Goal: Task Accomplishment & Management: Manage account settings

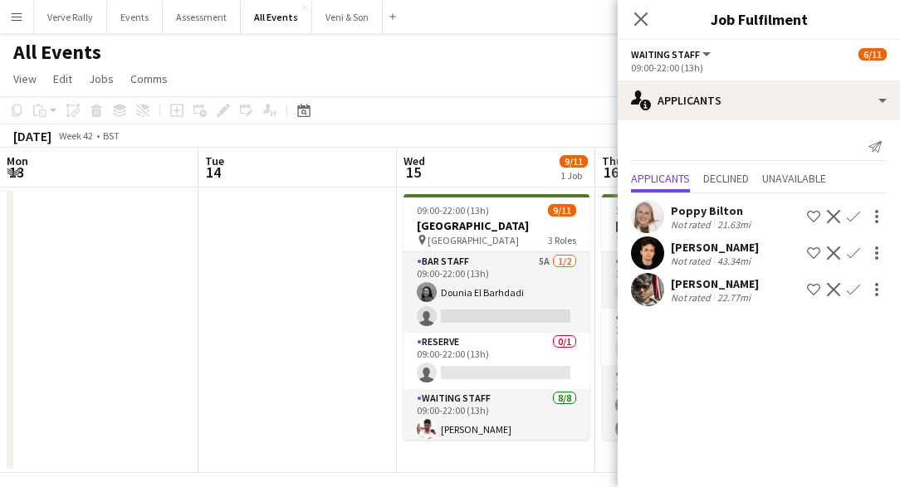
scroll to position [0, 433]
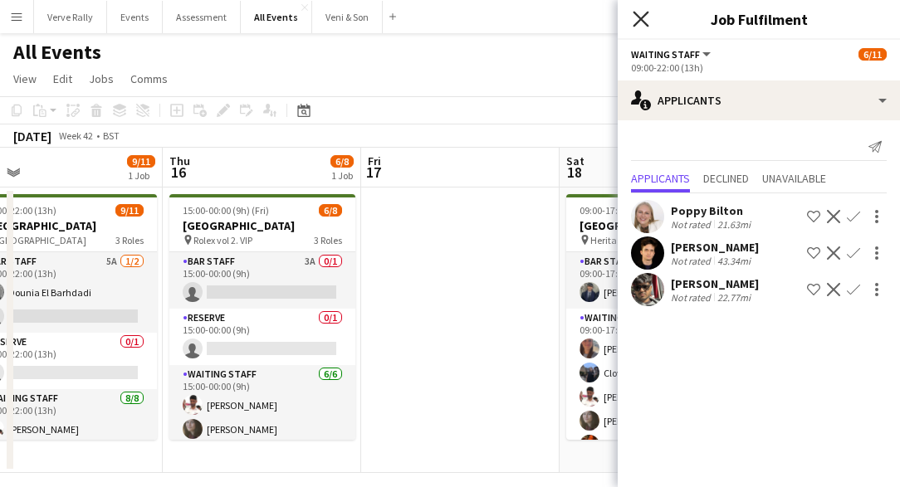
click at [639, 20] on icon at bounding box center [641, 19] width 16 height 16
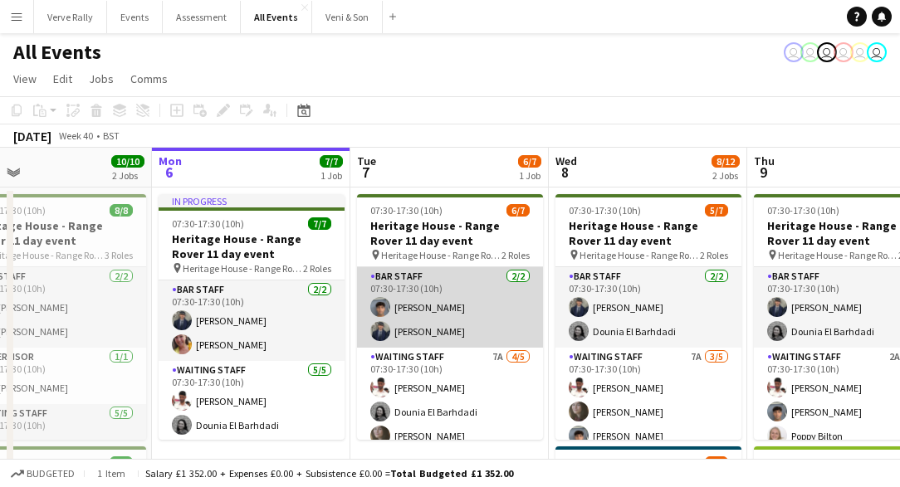
scroll to position [60, 0]
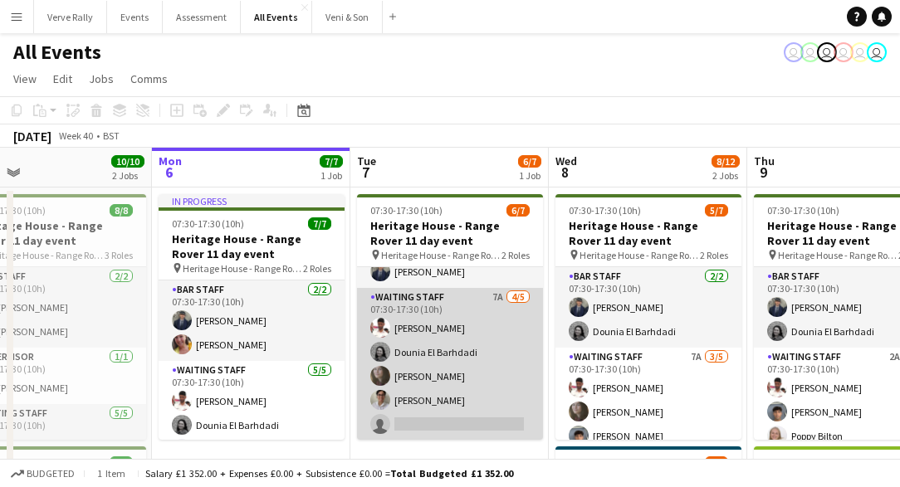
click at [447, 424] on app-card-role "Waiting Staff 7A [DATE] 07:30-17:30 (10h) [PERSON_NAME] Dounia El Barhdadi [PER…" at bounding box center [450, 364] width 186 height 153
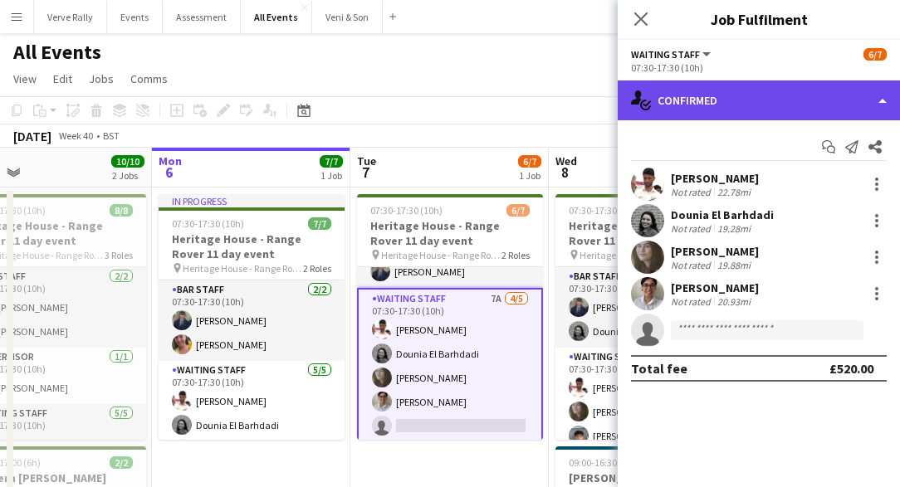
click at [757, 109] on div "single-neutral-actions-check-2 Confirmed" at bounding box center [759, 101] width 282 height 40
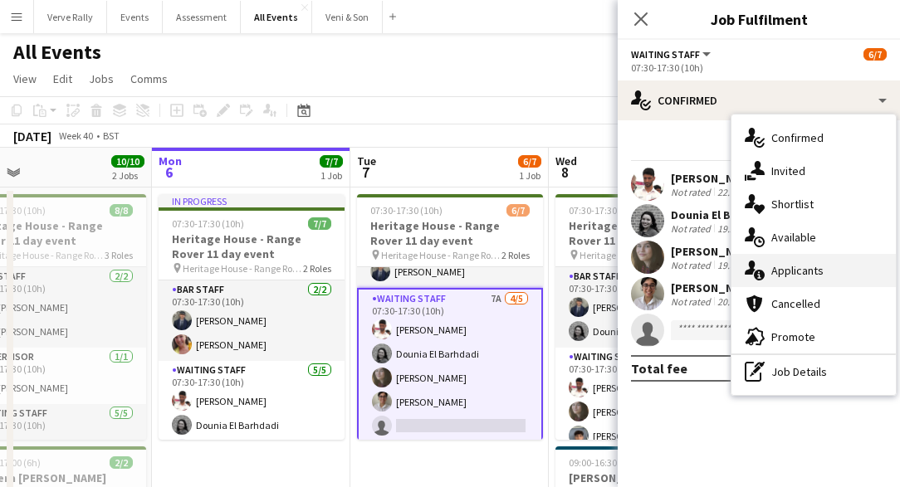
click at [819, 278] on div "single-neutral-actions-information Applicants" at bounding box center [814, 270] width 164 height 33
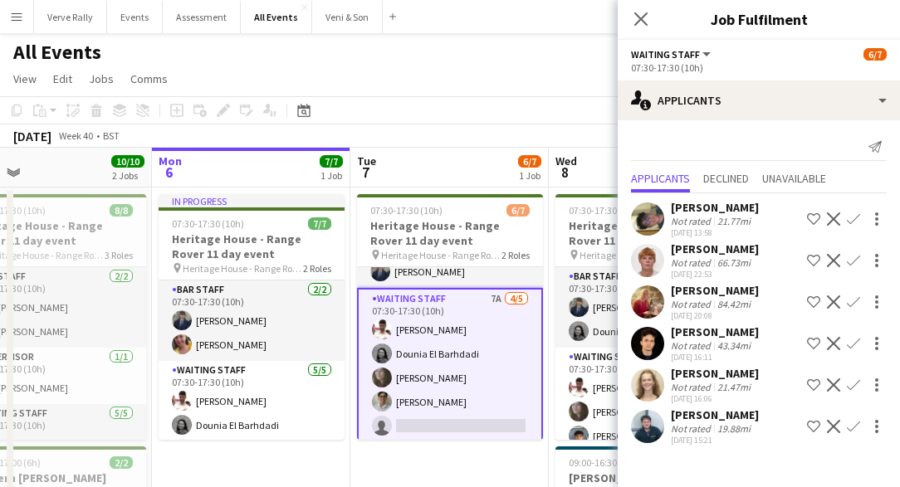
click at [644, 380] on app-user-avatar at bounding box center [647, 385] width 33 height 33
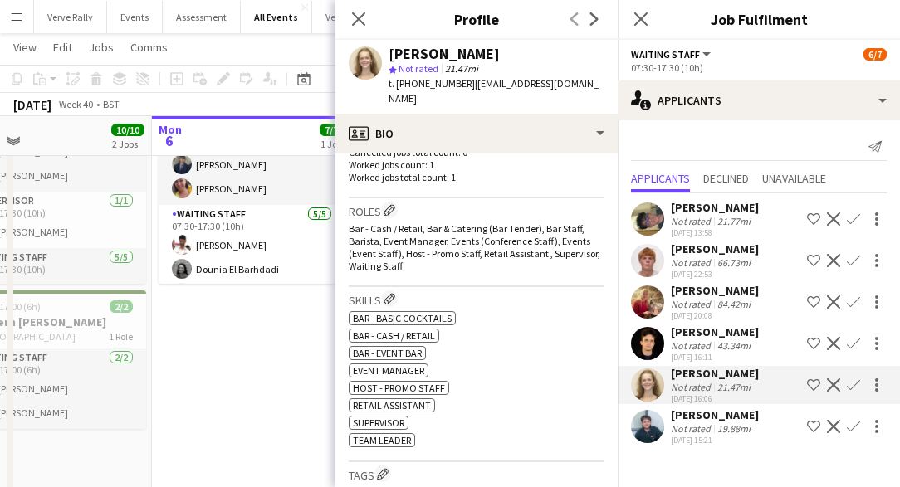
scroll to position [486, 0]
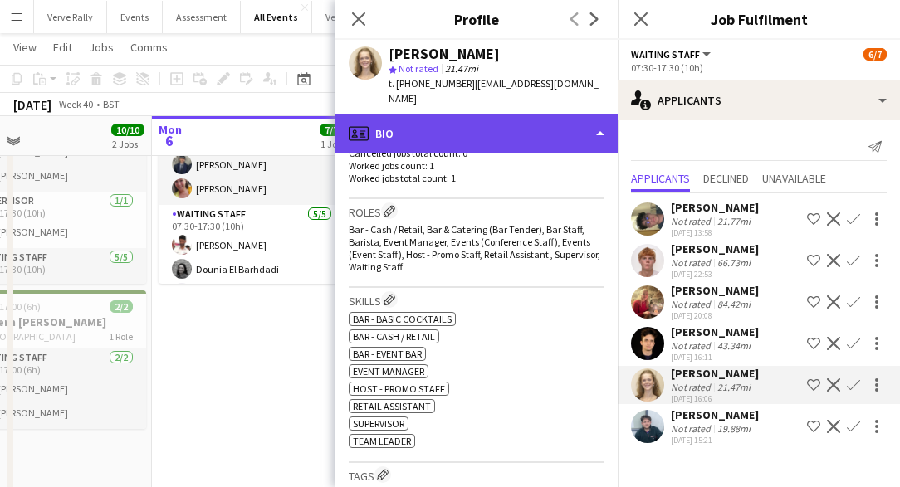
click at [563, 121] on div "profile Bio" at bounding box center [476, 134] width 282 height 40
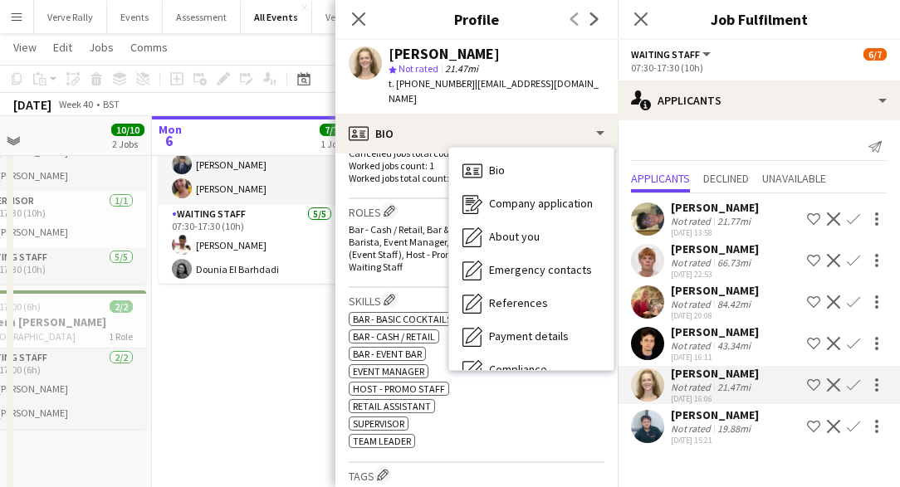
click at [490, 413] on div "ok-circled2 background Layer 1 cross-circle-red background Layer 1 Bar - basic …" at bounding box center [477, 379] width 256 height 140
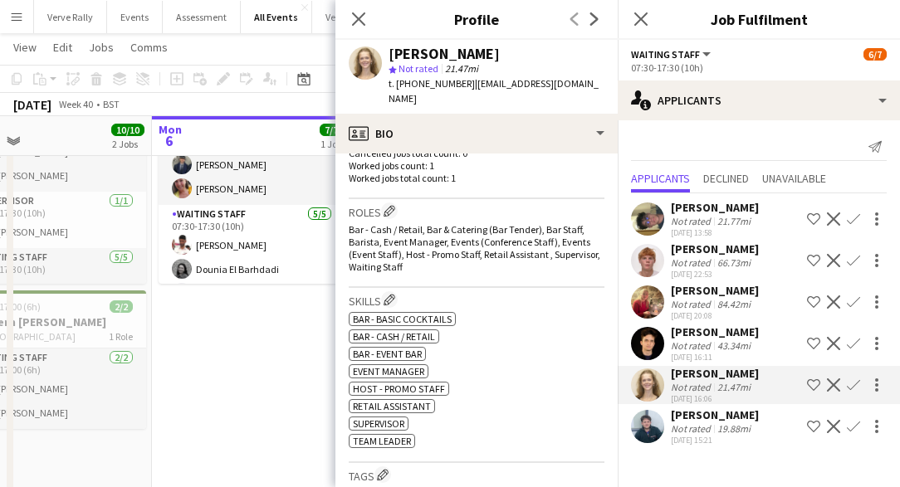
scroll to position [899, 0]
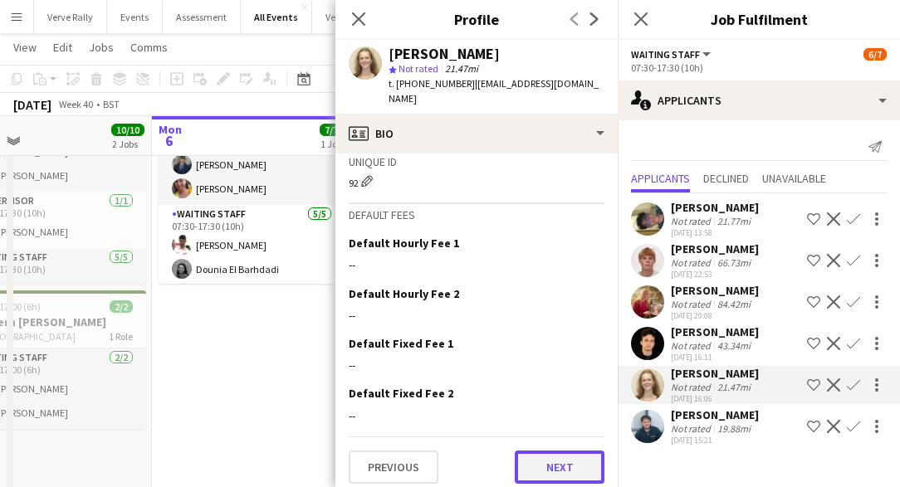
click at [546, 463] on button "Next" at bounding box center [560, 467] width 90 height 33
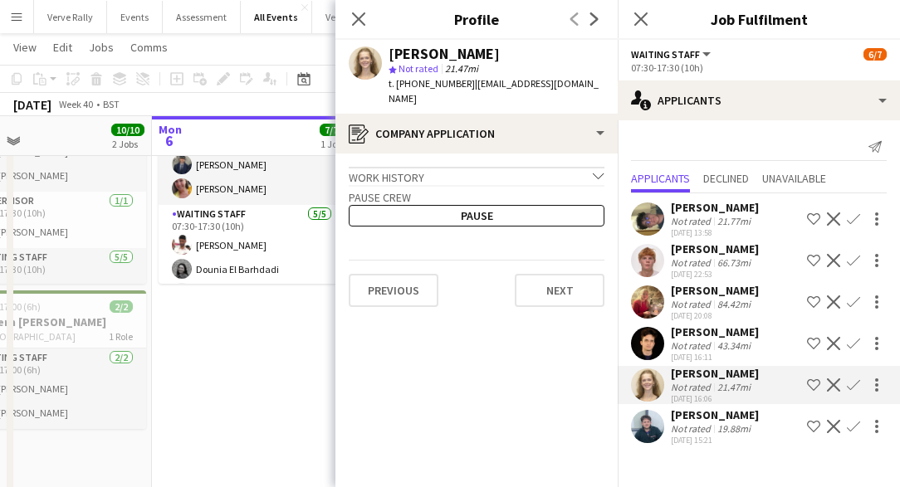
click at [595, 170] on icon "chevron-down" at bounding box center [599, 176] width 12 height 12
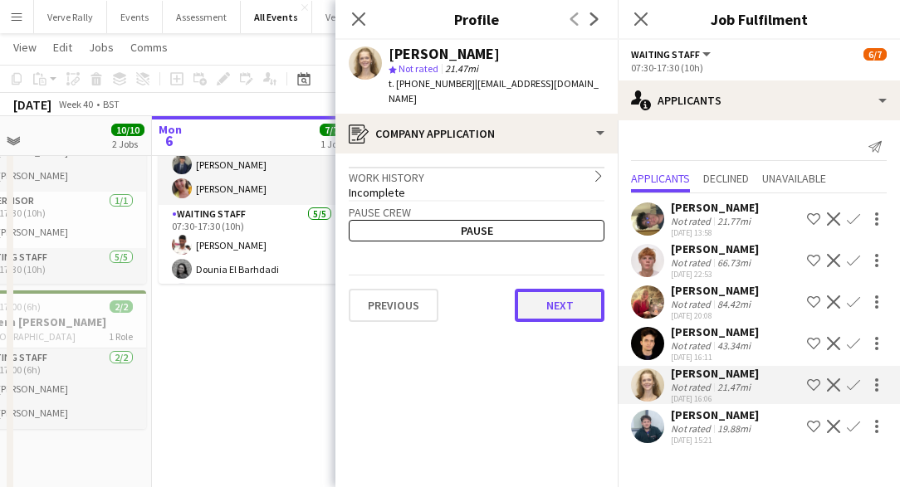
click at [540, 296] on button "Next" at bounding box center [560, 305] width 90 height 33
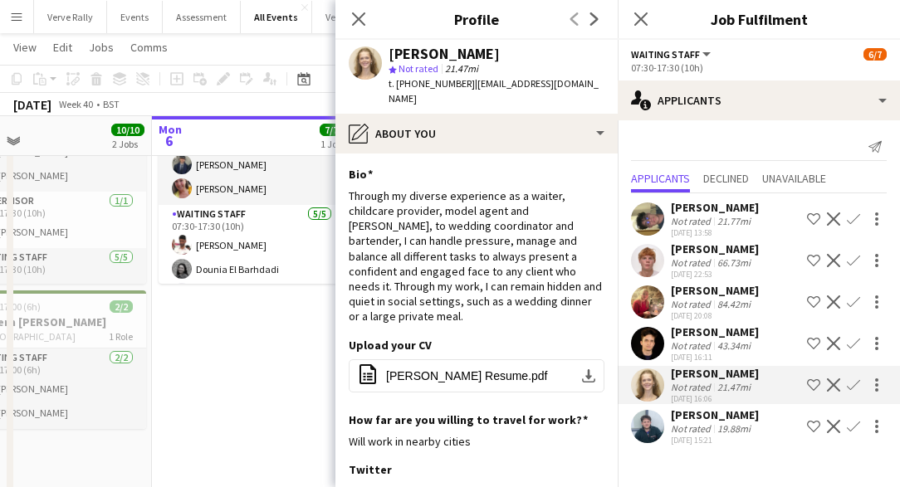
scroll to position [254, 0]
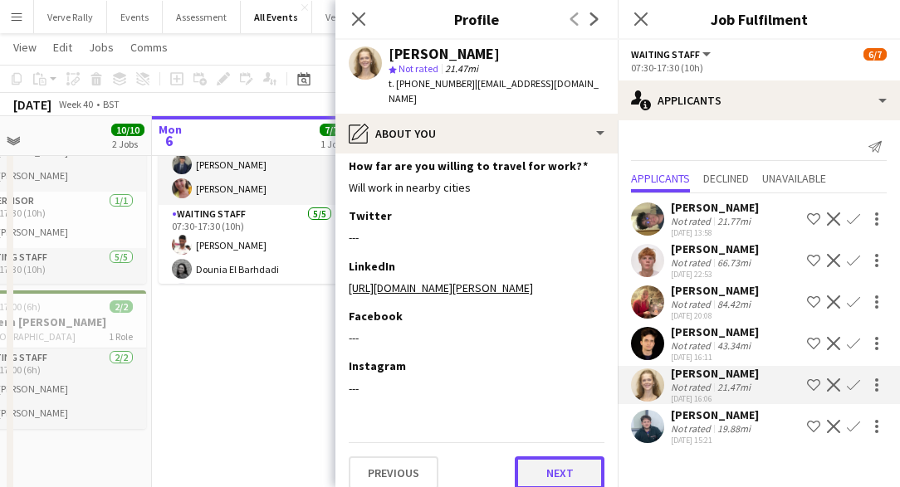
click at [561, 457] on button "Next" at bounding box center [560, 473] width 90 height 33
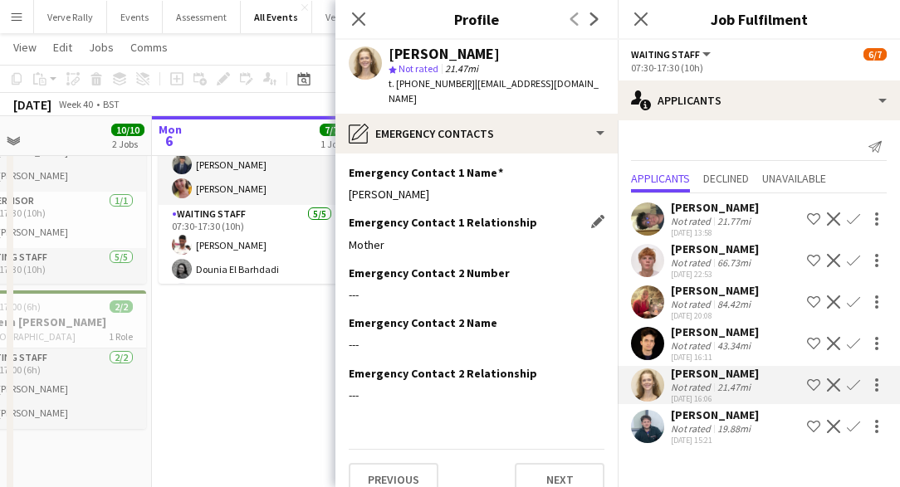
scroll to position [58, 0]
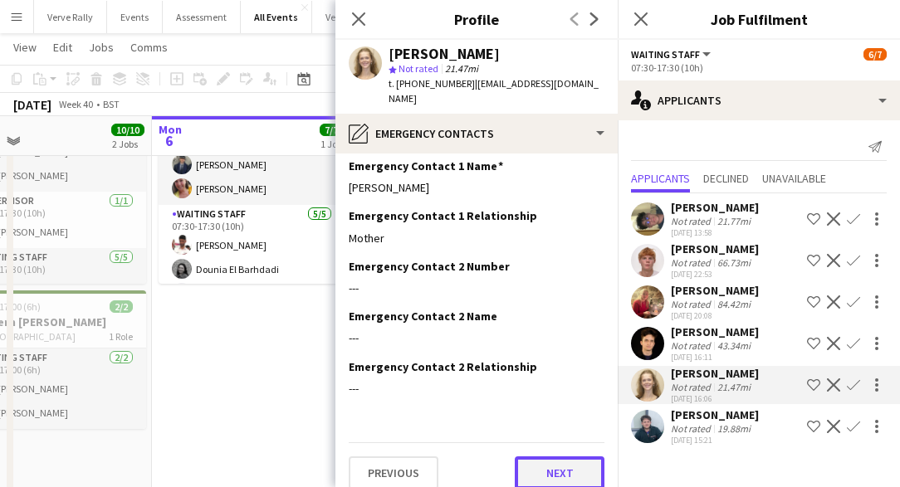
click at [557, 458] on button "Next" at bounding box center [560, 473] width 90 height 33
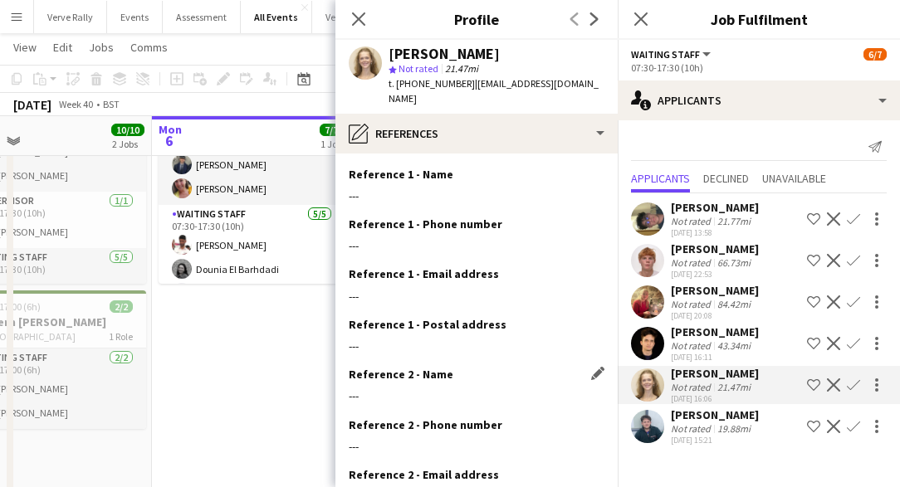
scroll to position [159, 0]
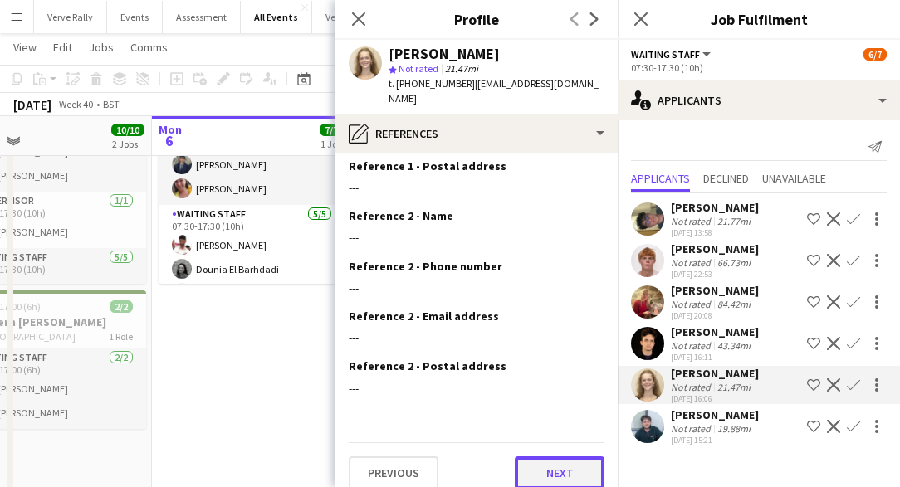
click at [551, 457] on button "Next" at bounding box center [560, 473] width 90 height 33
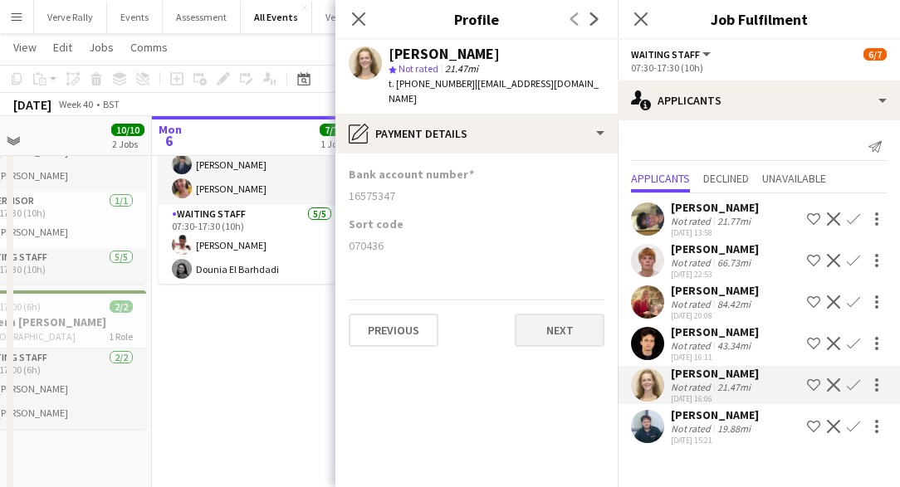
scroll to position [0, 0]
click at [557, 314] on button "Next" at bounding box center [560, 330] width 90 height 33
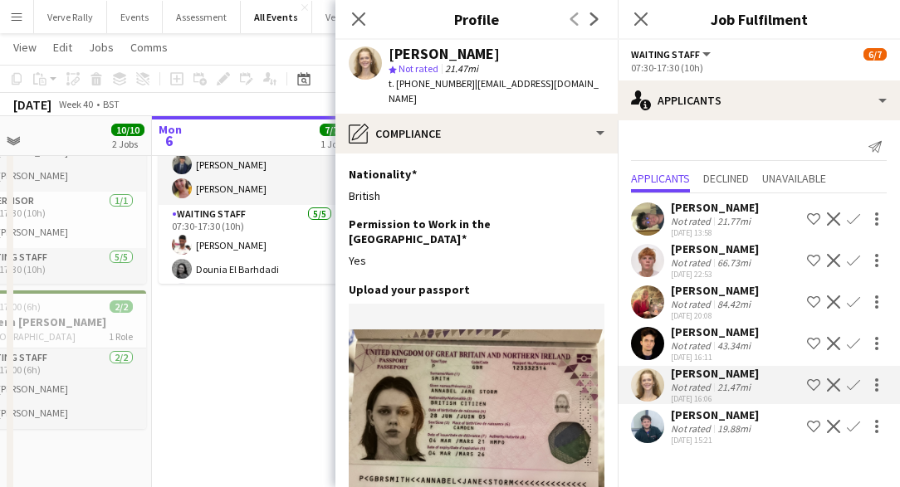
scroll to position [378, 0]
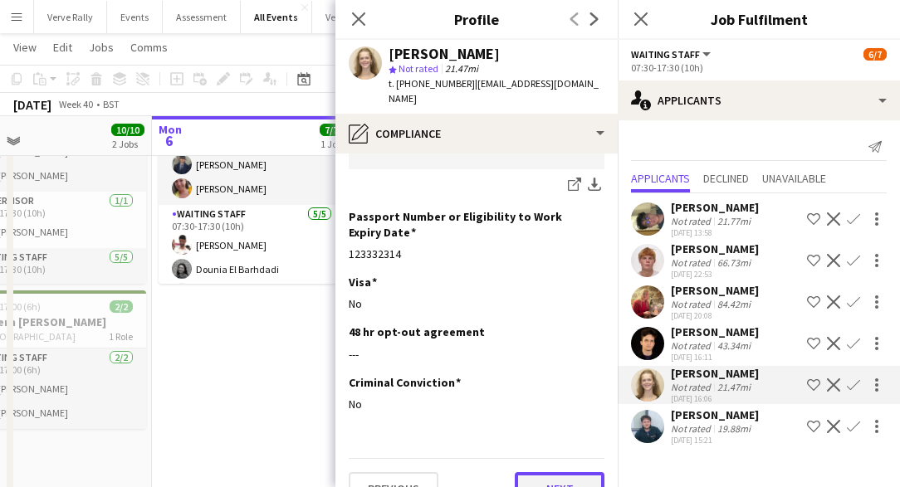
click at [564, 473] on button "Next" at bounding box center [560, 489] width 90 height 33
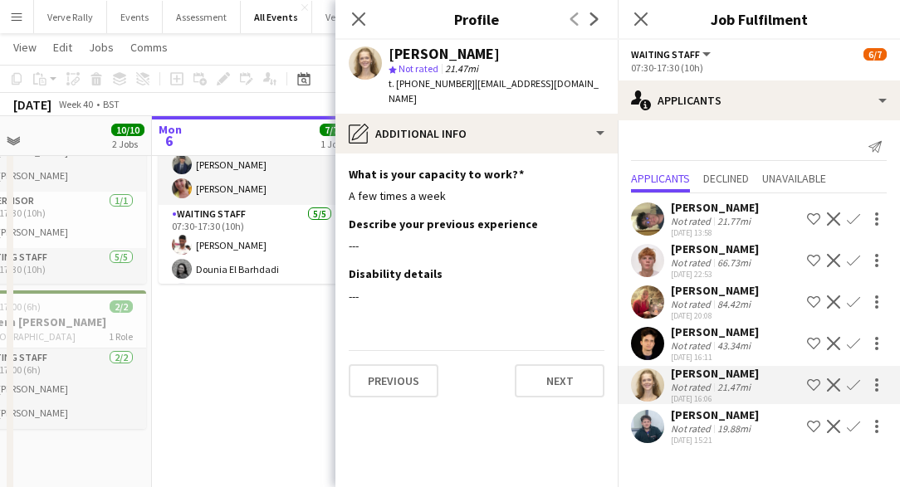
click at [698, 253] on div "[PERSON_NAME]" at bounding box center [715, 249] width 88 height 15
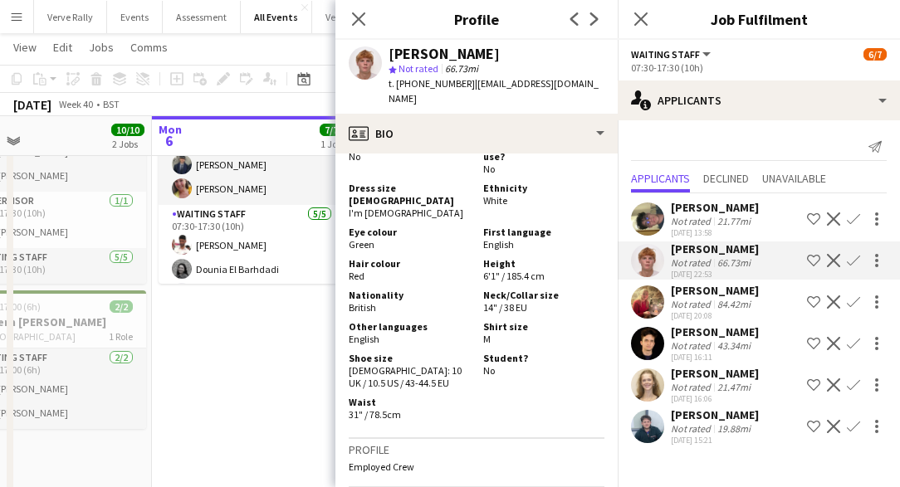
scroll to position [1180, 0]
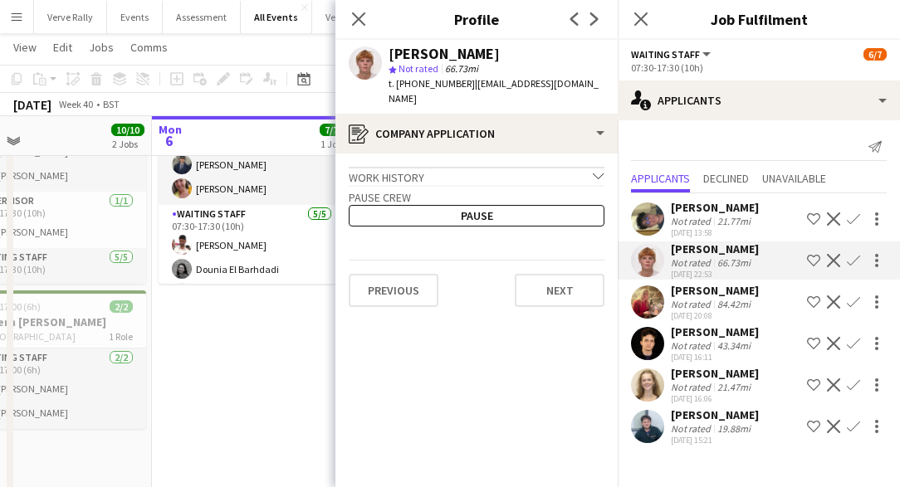
click at [517, 167] on div "Work history chevron-down" at bounding box center [477, 176] width 256 height 18
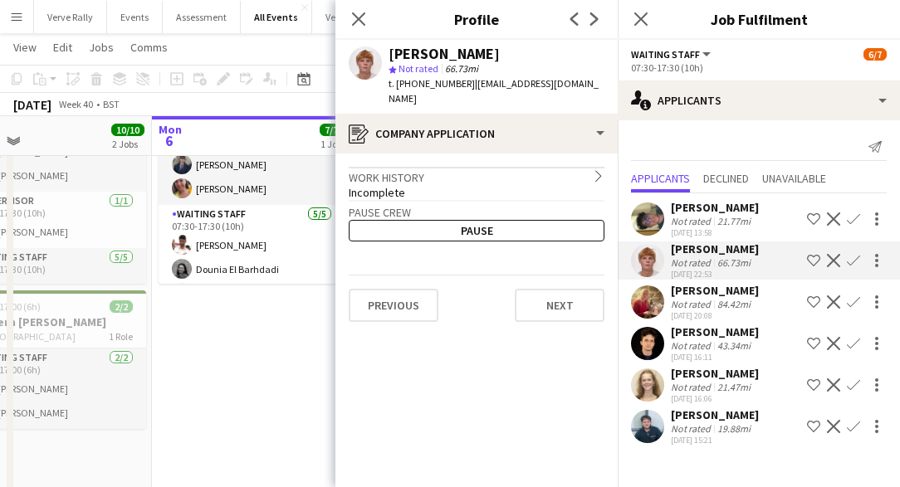
click at [434, 185] on div "Incomplete" at bounding box center [477, 192] width 256 height 15
click at [642, 21] on icon at bounding box center [641, 19] width 16 height 16
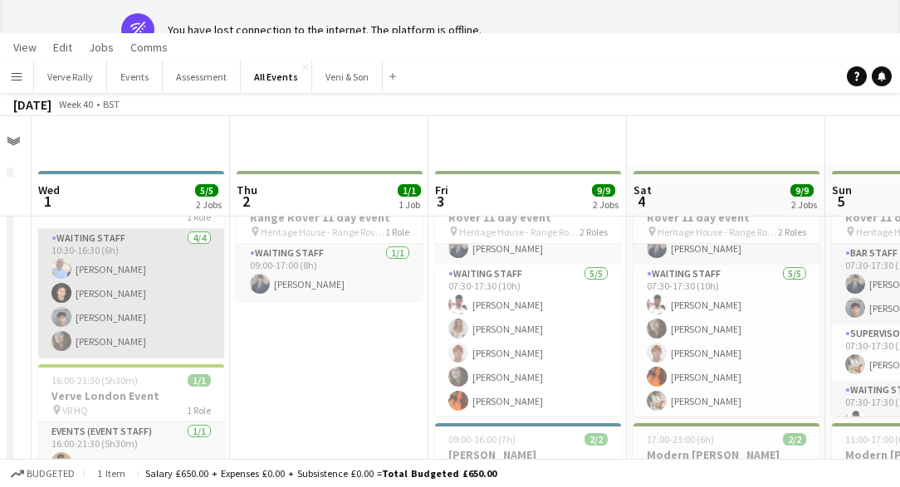
scroll to position [0, 0]
